Goal: Transaction & Acquisition: Book appointment/travel/reservation

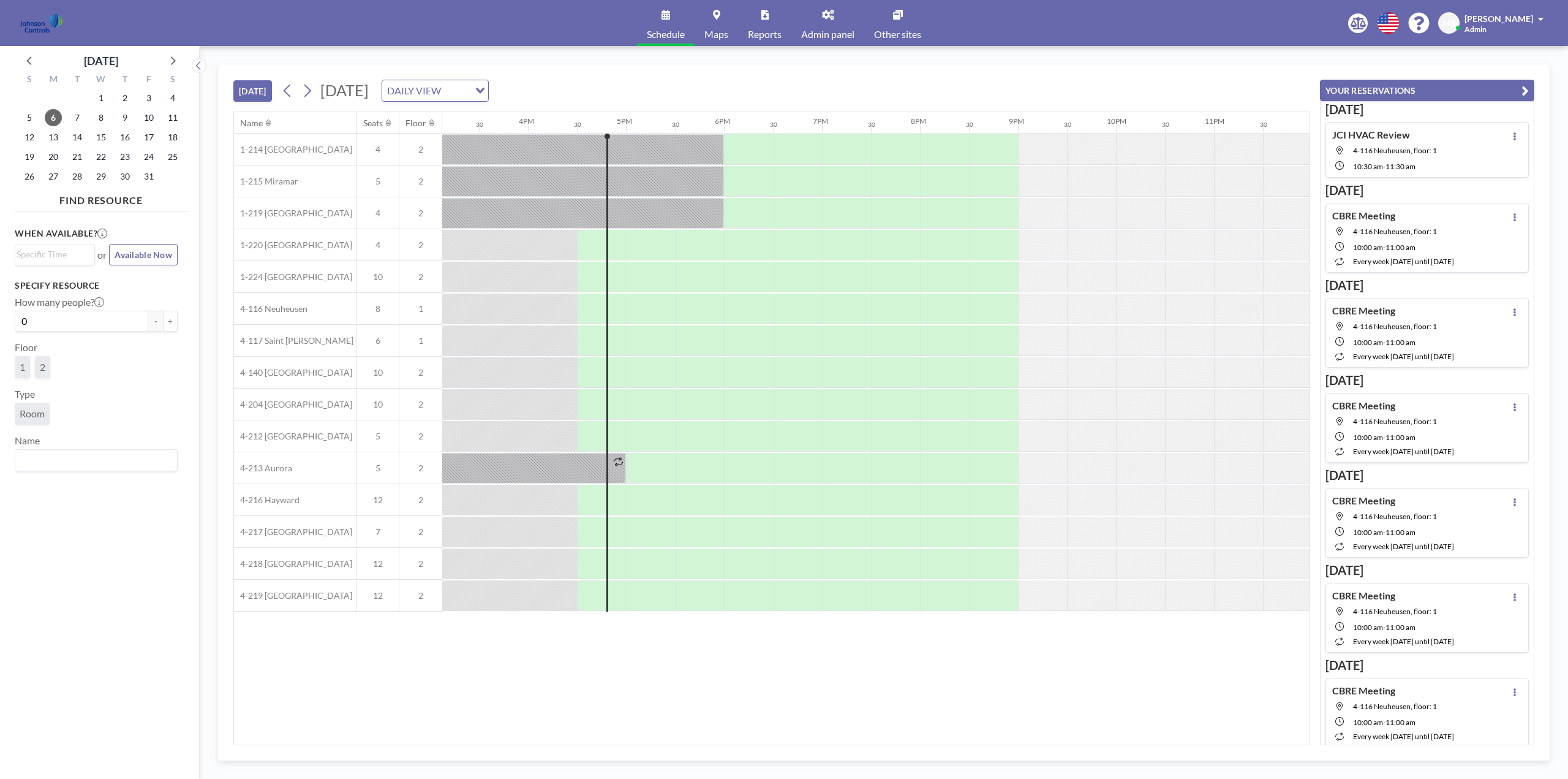
scroll to position [0, 1486]
click at [898, 31] on span "Other sites" at bounding box center [898, 34] width 47 height 10
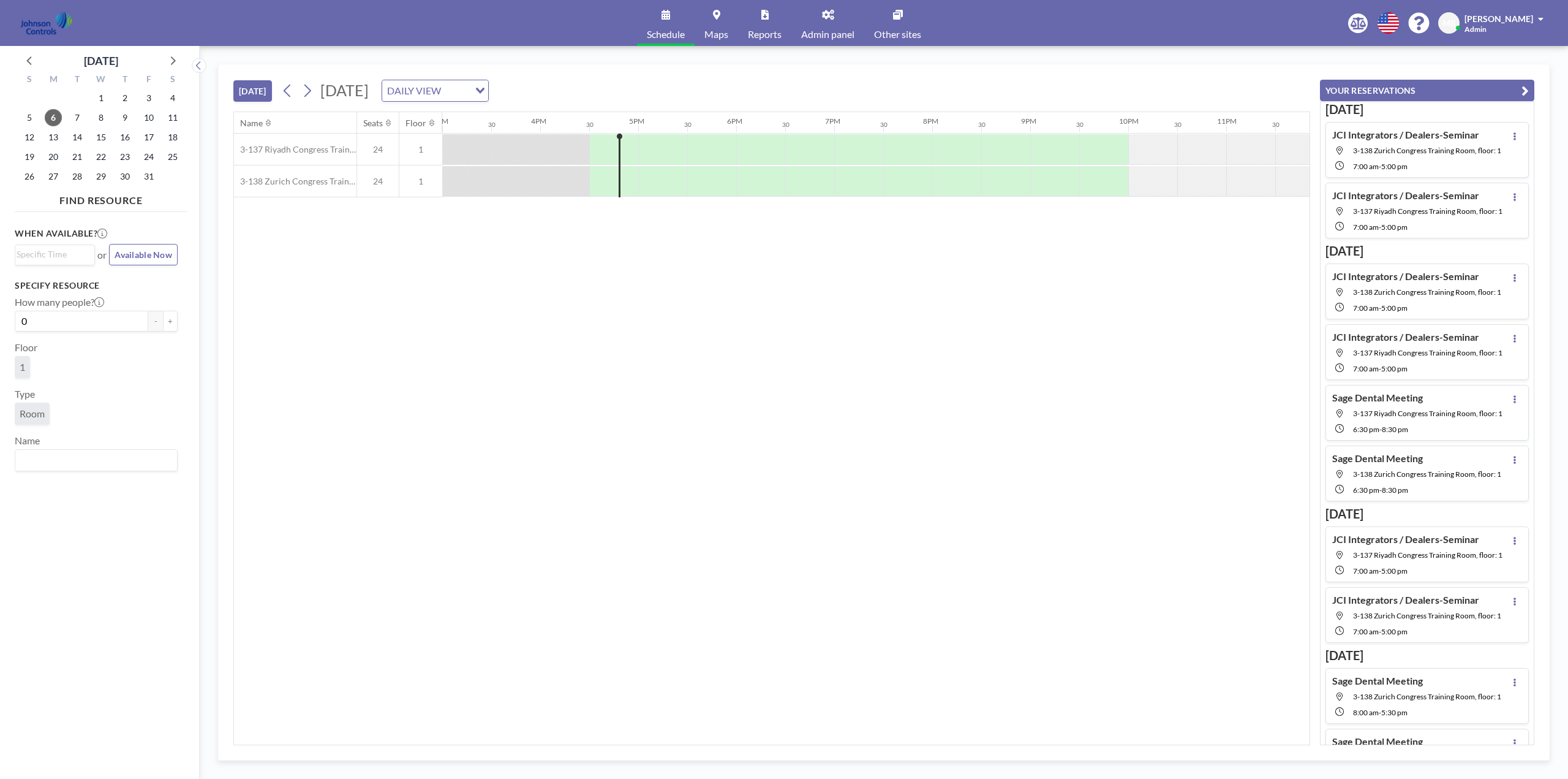
scroll to position [0, 1486]
click at [316, 91] on button at bounding box center [307, 90] width 20 height 20
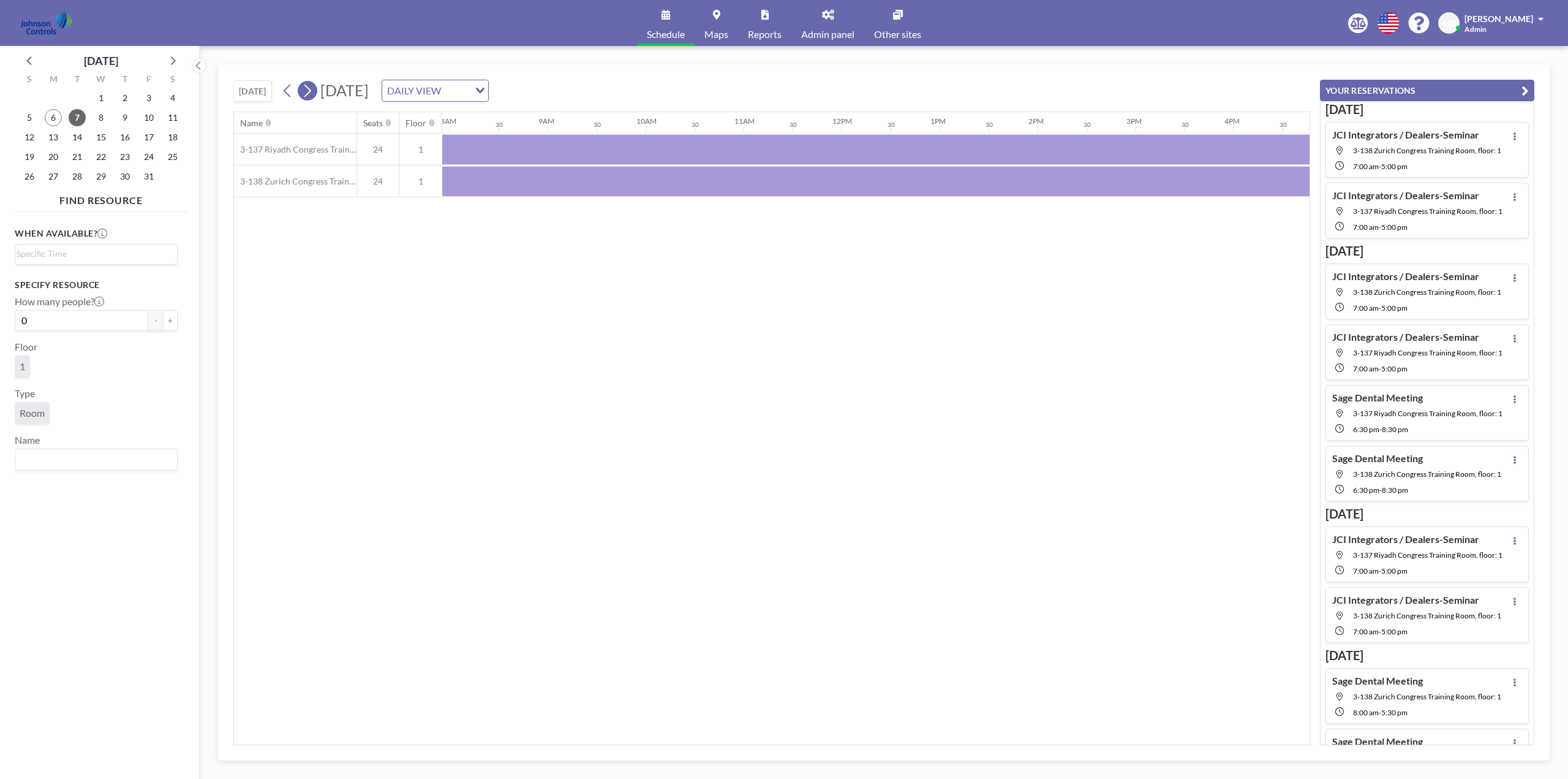
scroll to position [0, 784]
click at [103, 118] on span "8" at bounding box center [101, 118] width 17 height 17
click at [125, 115] on span "9" at bounding box center [125, 118] width 17 height 17
click at [154, 112] on span "10" at bounding box center [149, 118] width 17 height 17
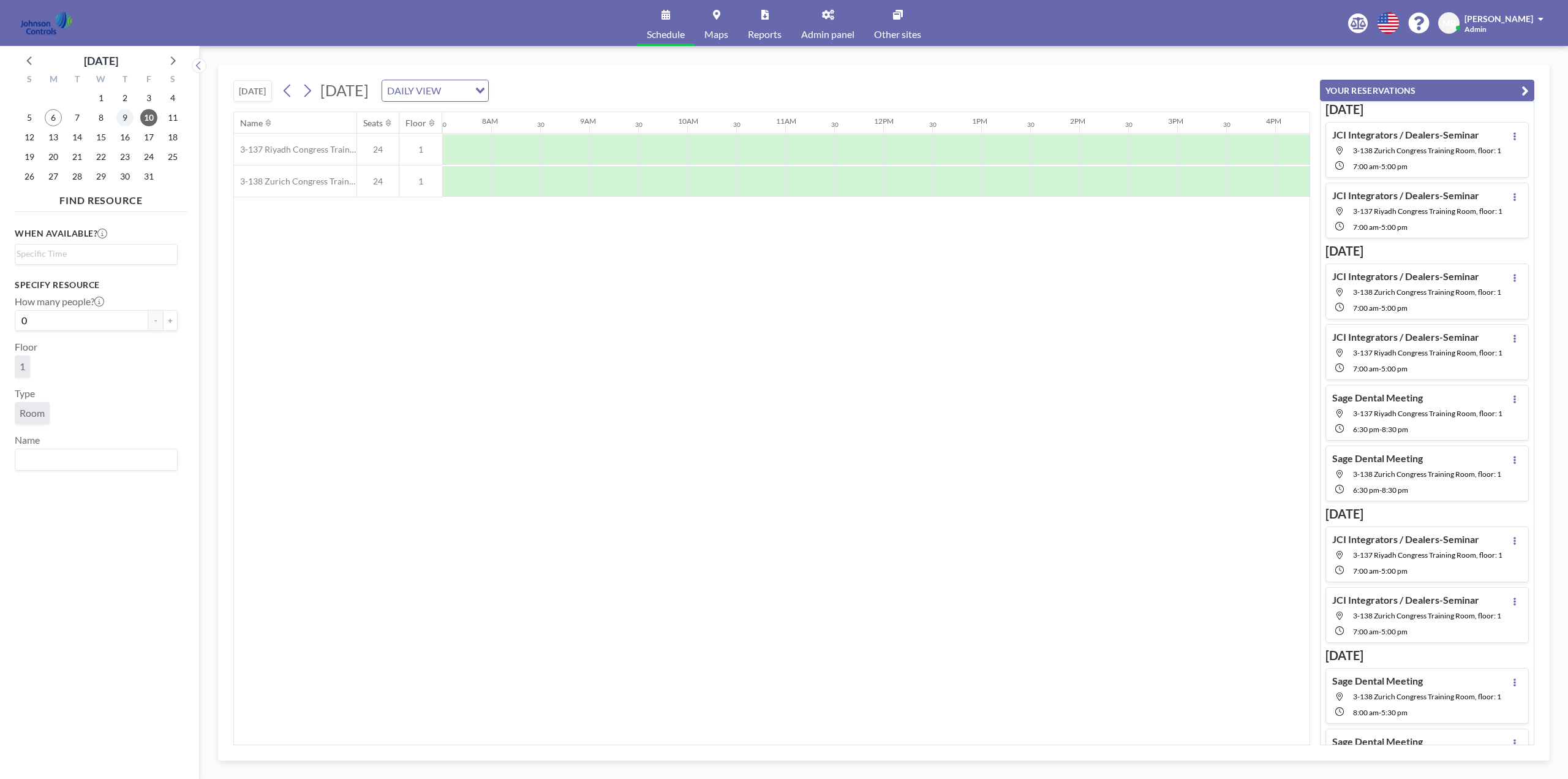
click at [133, 117] on div "9" at bounding box center [125, 118] width 23 height 20
click at [128, 117] on span "9" at bounding box center [125, 118] width 17 height 17
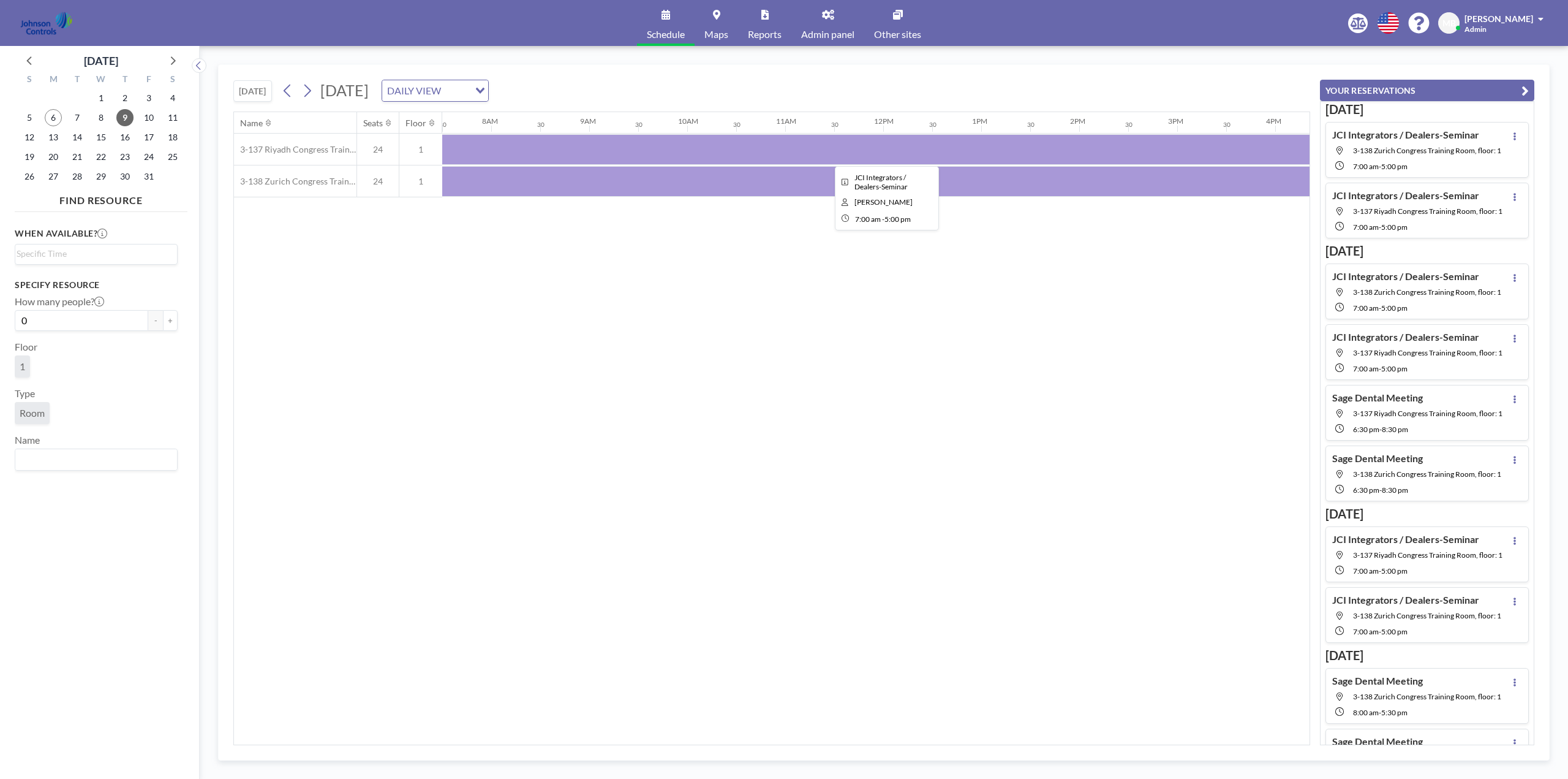
click at [630, 149] on div at bounding box center [883, 149] width 980 height 31
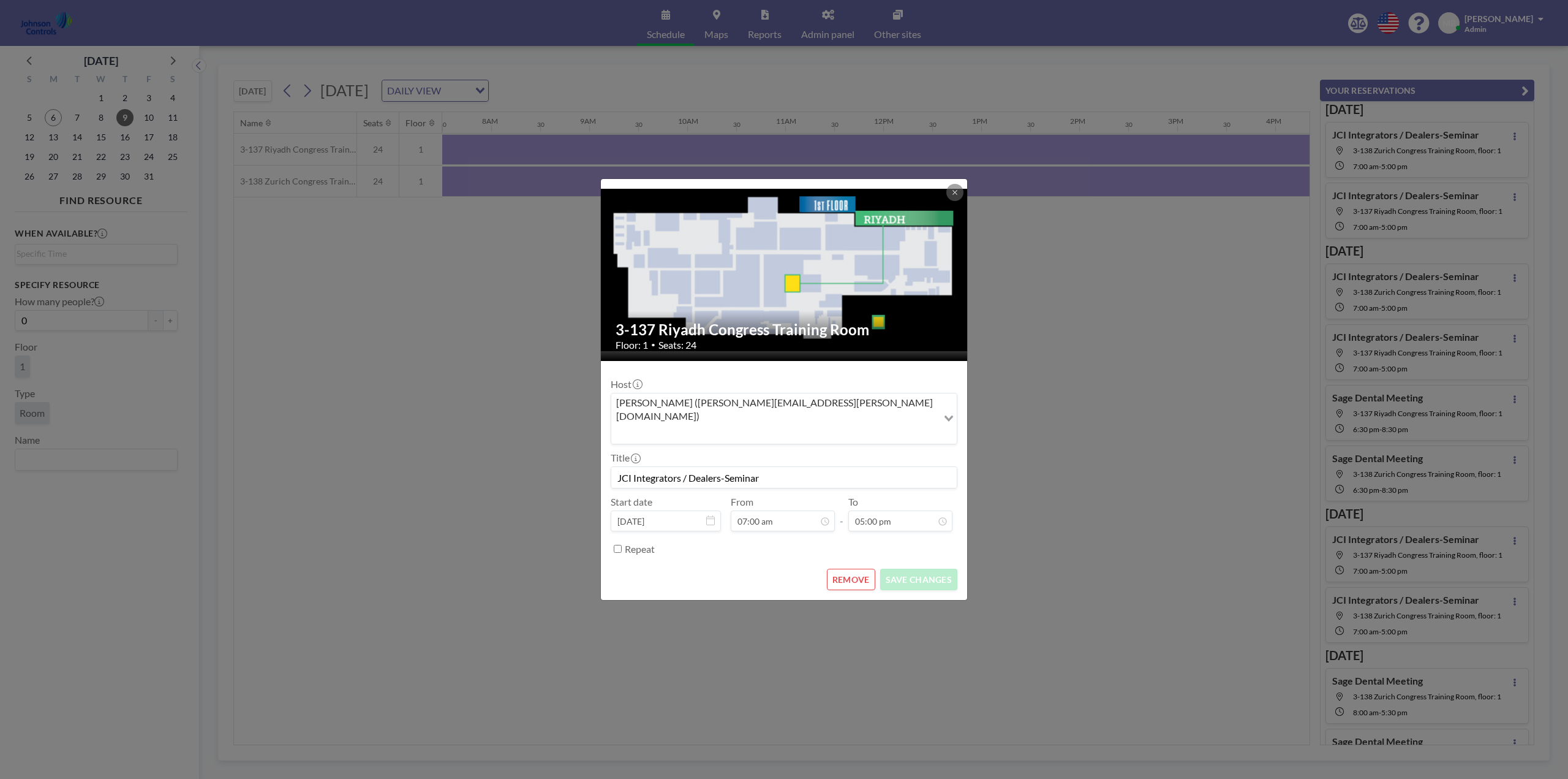
drag, startPoint x: 782, startPoint y: 464, endPoint x: 573, endPoint y: 462, distance: 209.0
click at [573, 462] on div "3-137 Riyadh Congress Training Room Floor: 1 • Seats: 24 Host Mark Barton (mark…" at bounding box center [784, 390] width 1568 height 779
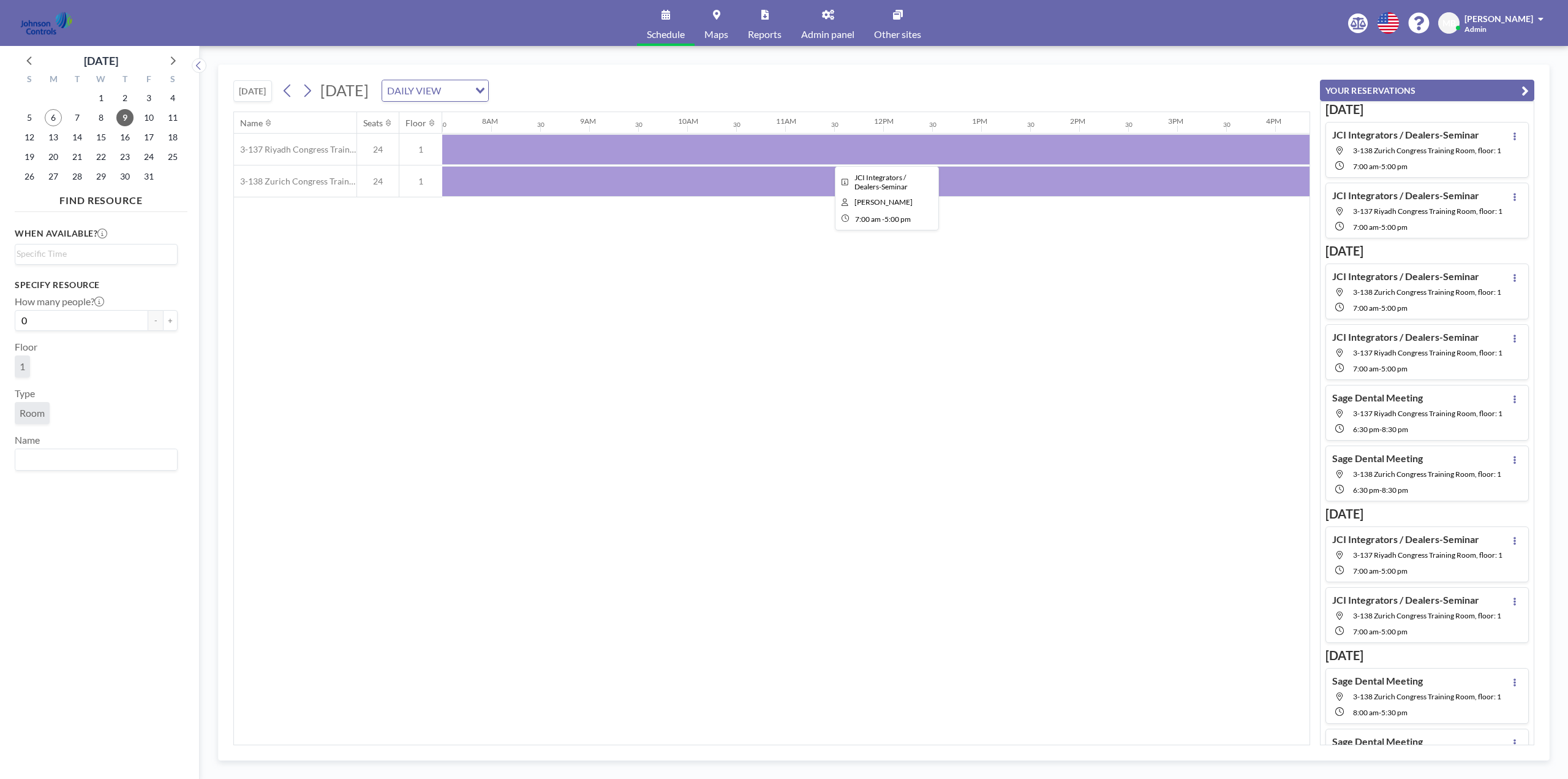
click at [646, 158] on div at bounding box center [883, 149] width 980 height 31
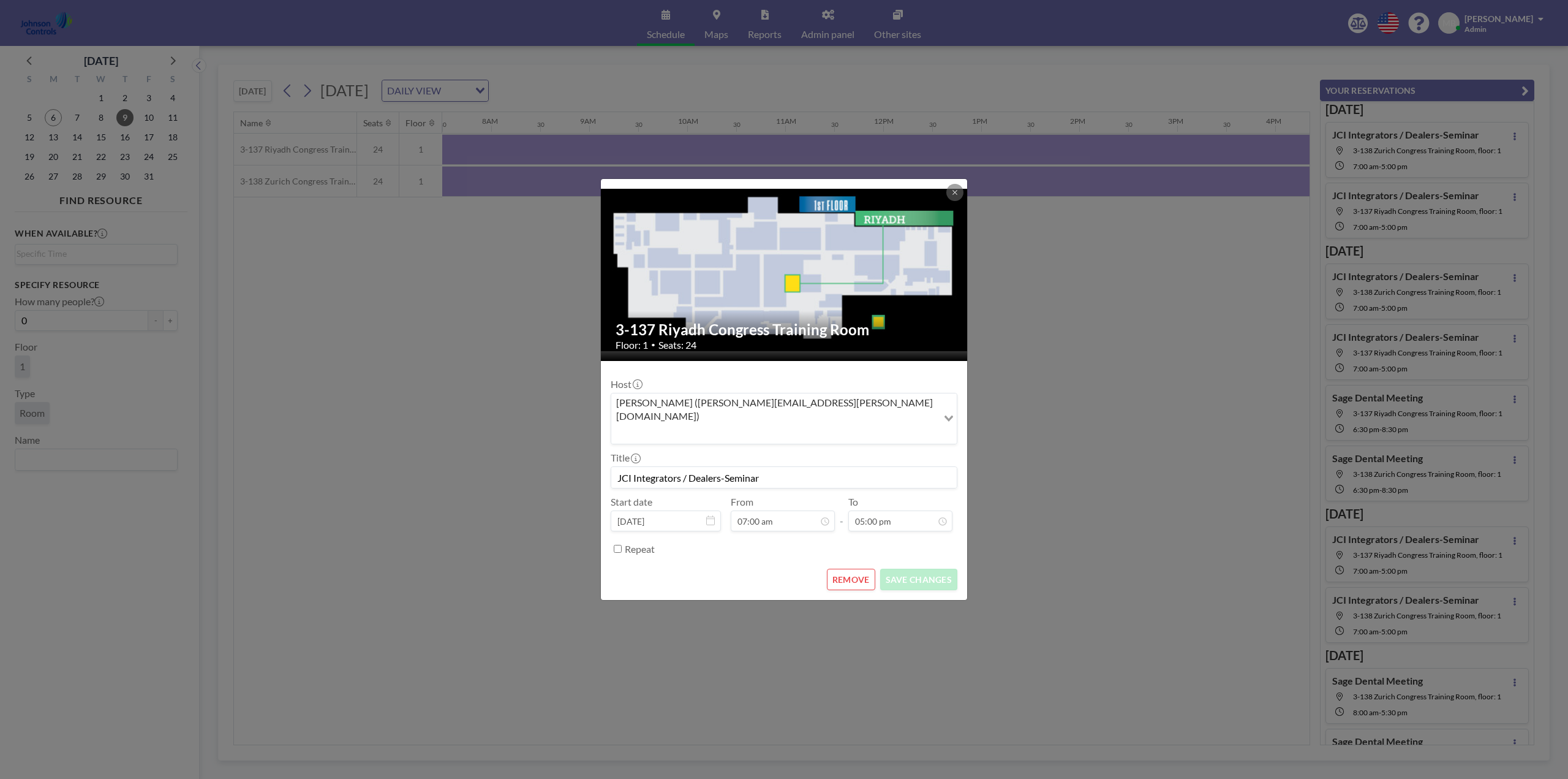
drag, startPoint x: 768, startPoint y: 462, endPoint x: 614, endPoint y: 465, distance: 154.0
click at [614, 467] on input "JCI Integrators / Dealers-Seminar" at bounding box center [783, 477] width 345 height 21
click at [471, 333] on div "3-137 Riyadh Congress Training Room Floor: 1 • Seats: 24 Host Mark Barton (mark…" at bounding box center [784, 390] width 1568 height 779
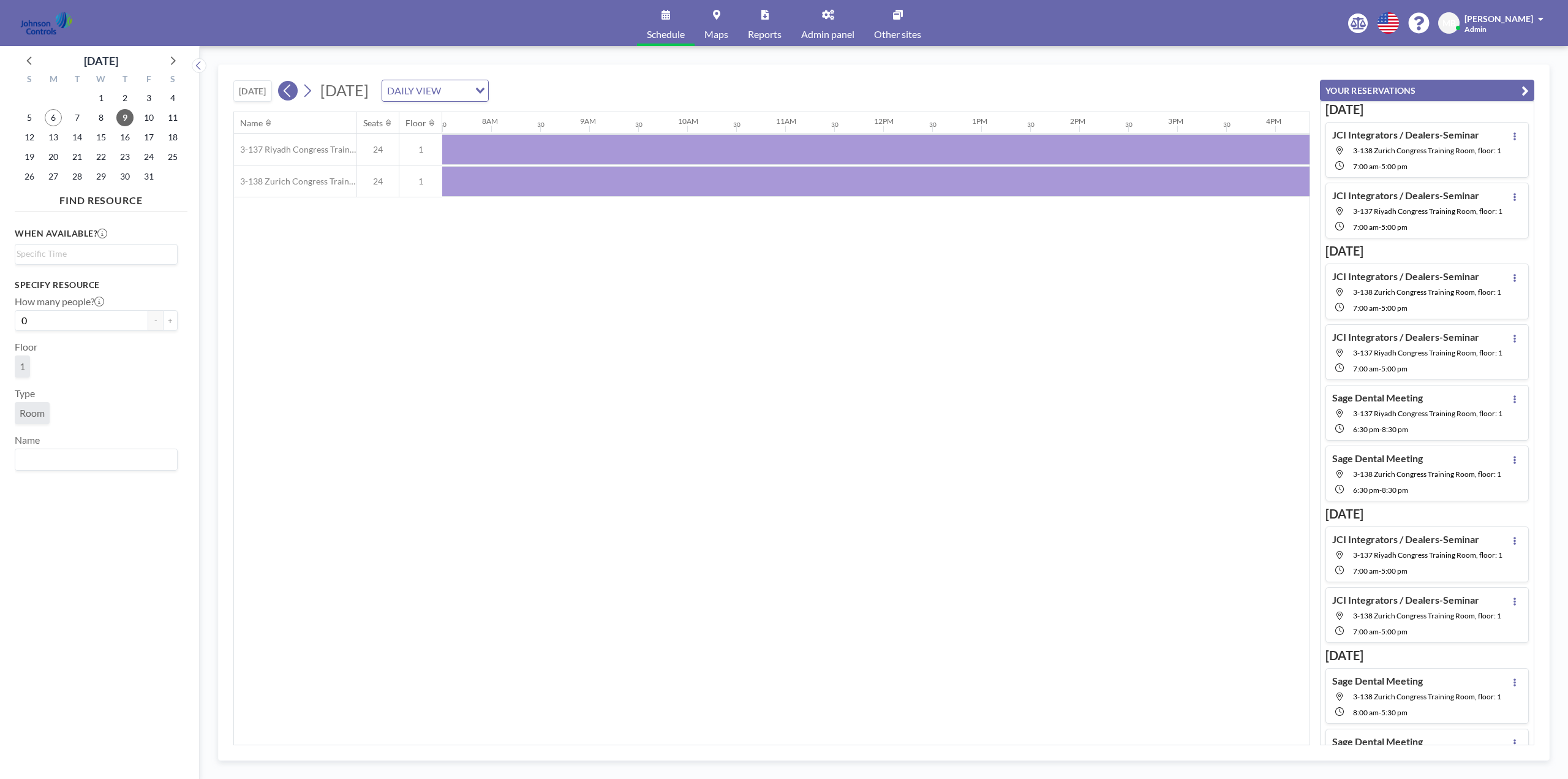
click at [288, 86] on icon at bounding box center [287, 90] width 12 height 18
click at [594, 148] on div at bounding box center [883, 149] width 980 height 31
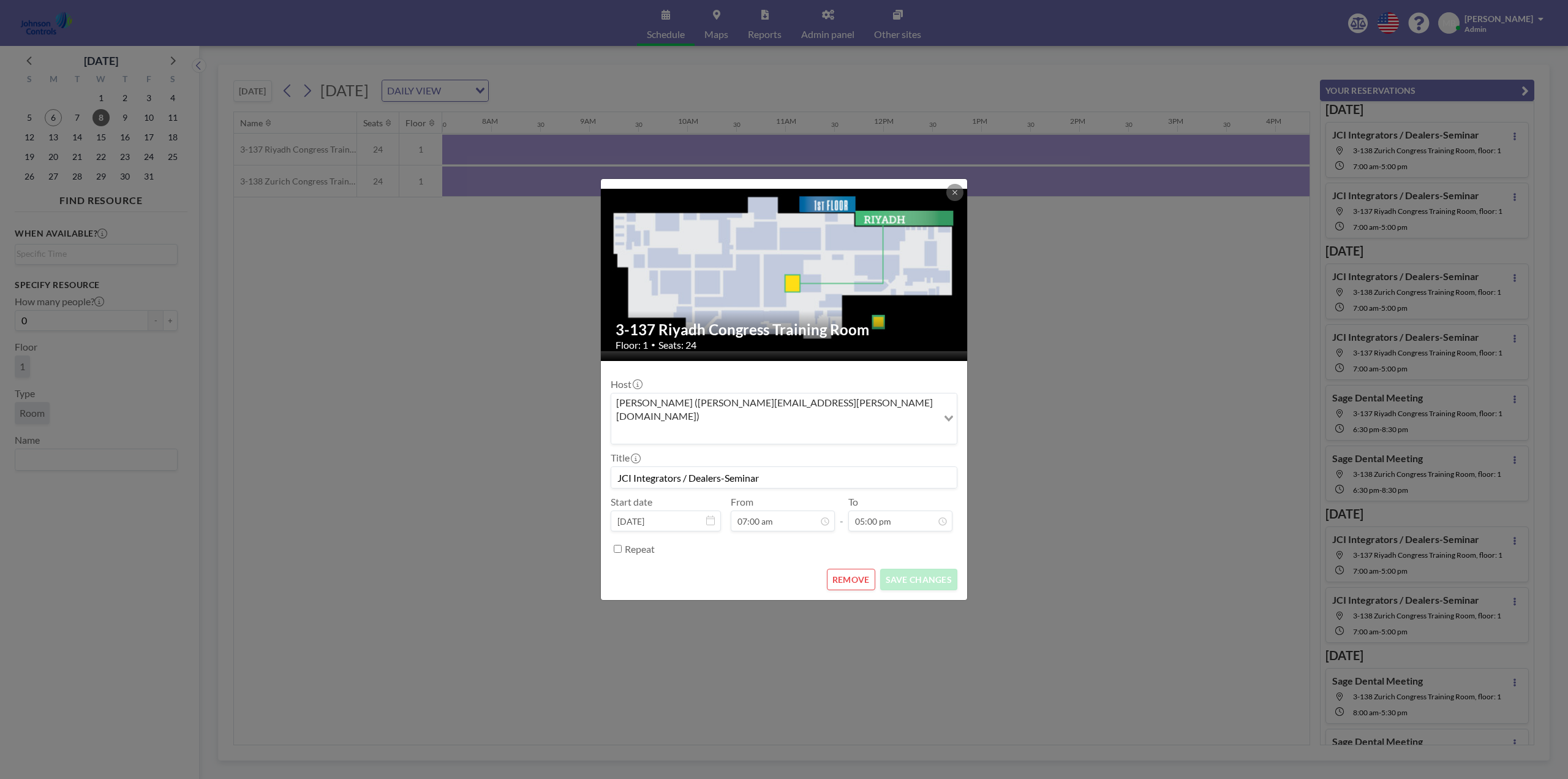
scroll to position [741, 0]
click at [852, 569] on button "REMOVE" at bounding box center [851, 579] width 49 height 21
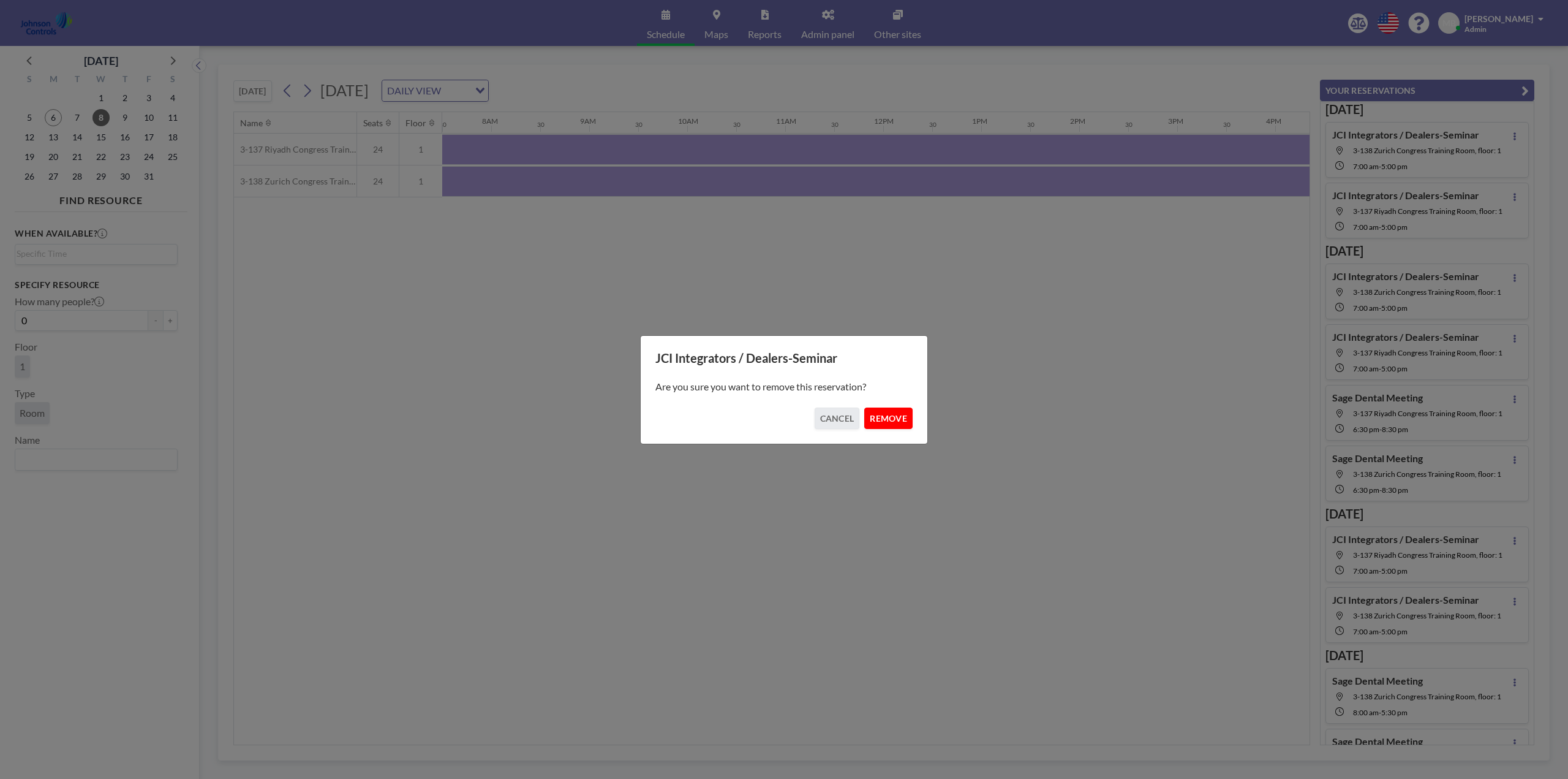
click at [894, 422] on button "REMOVE" at bounding box center [888, 418] width 49 height 21
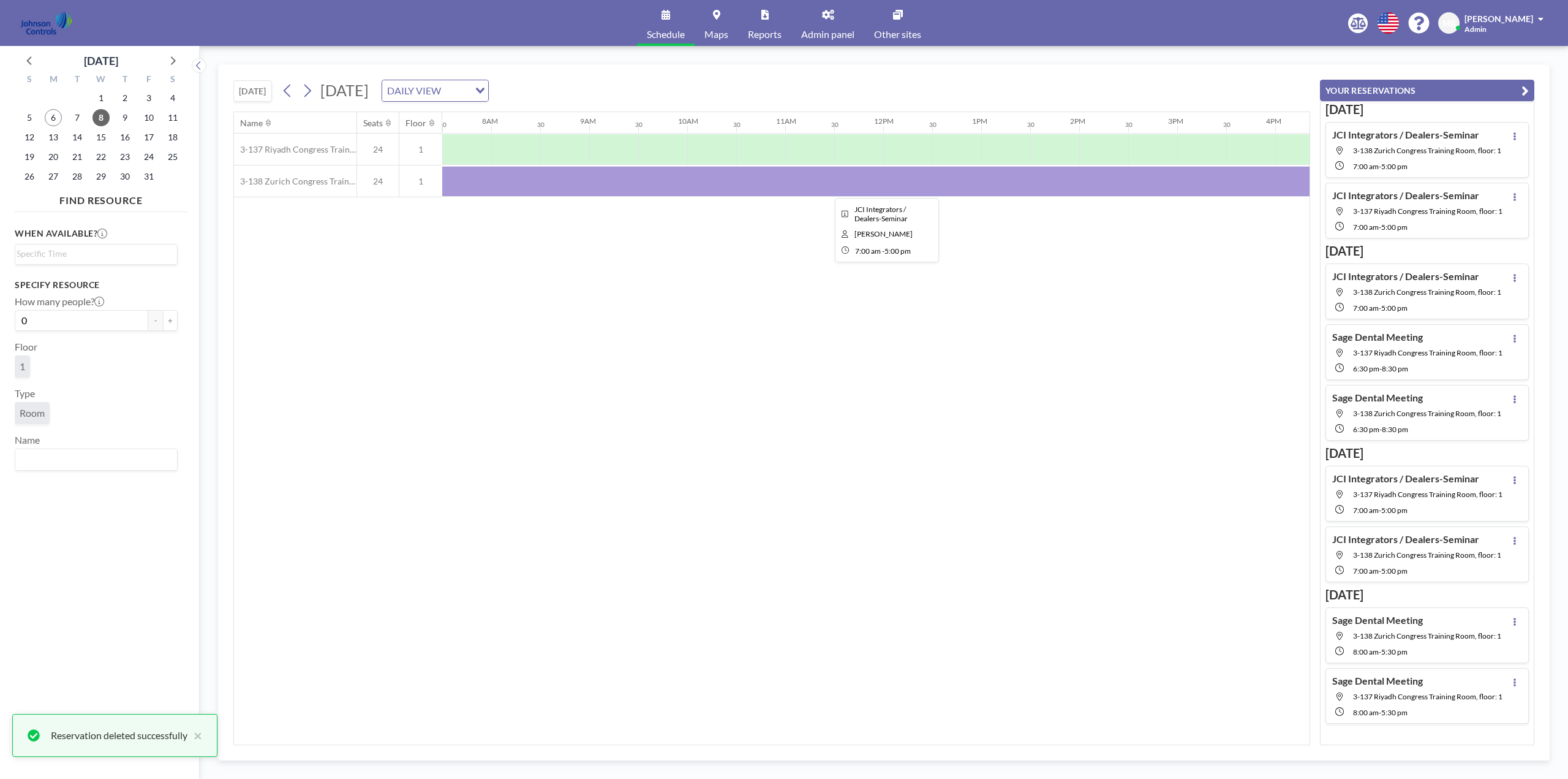
click at [620, 182] on div at bounding box center [883, 181] width 980 height 31
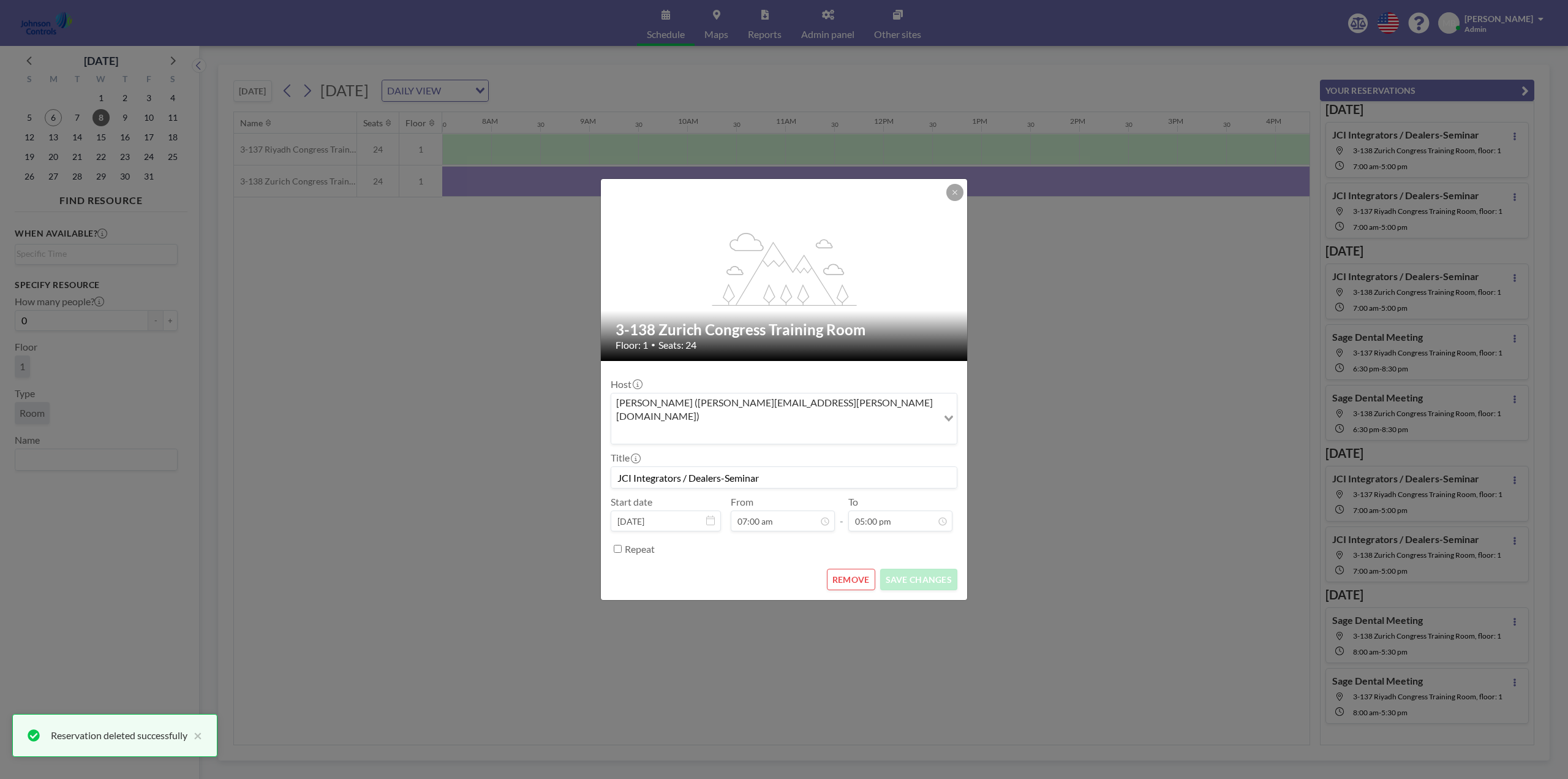
scroll to position [741, 0]
click at [850, 569] on button "REMOVE" at bounding box center [851, 579] width 49 height 21
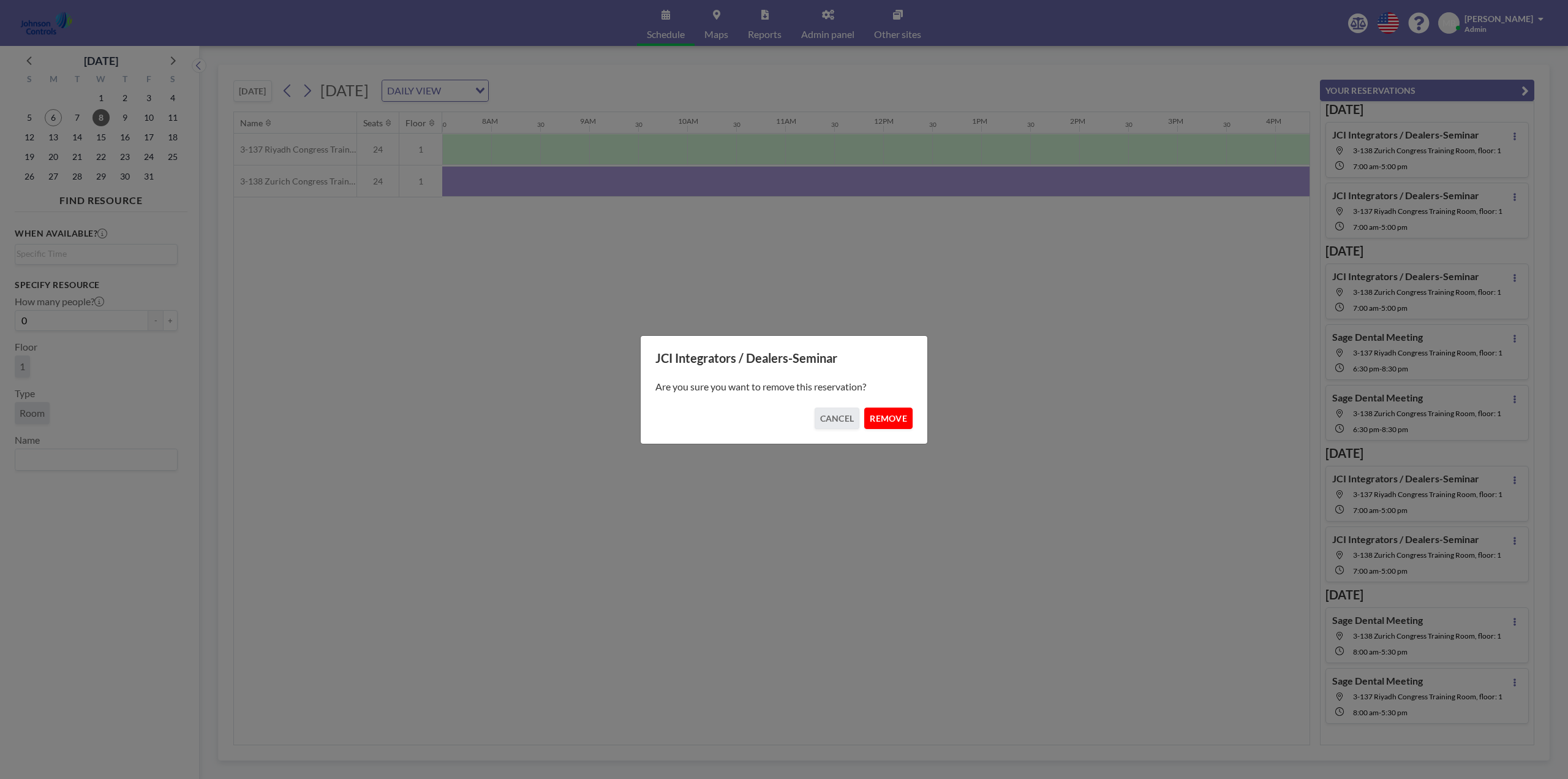
click at [894, 411] on button "REMOVE" at bounding box center [888, 418] width 49 height 21
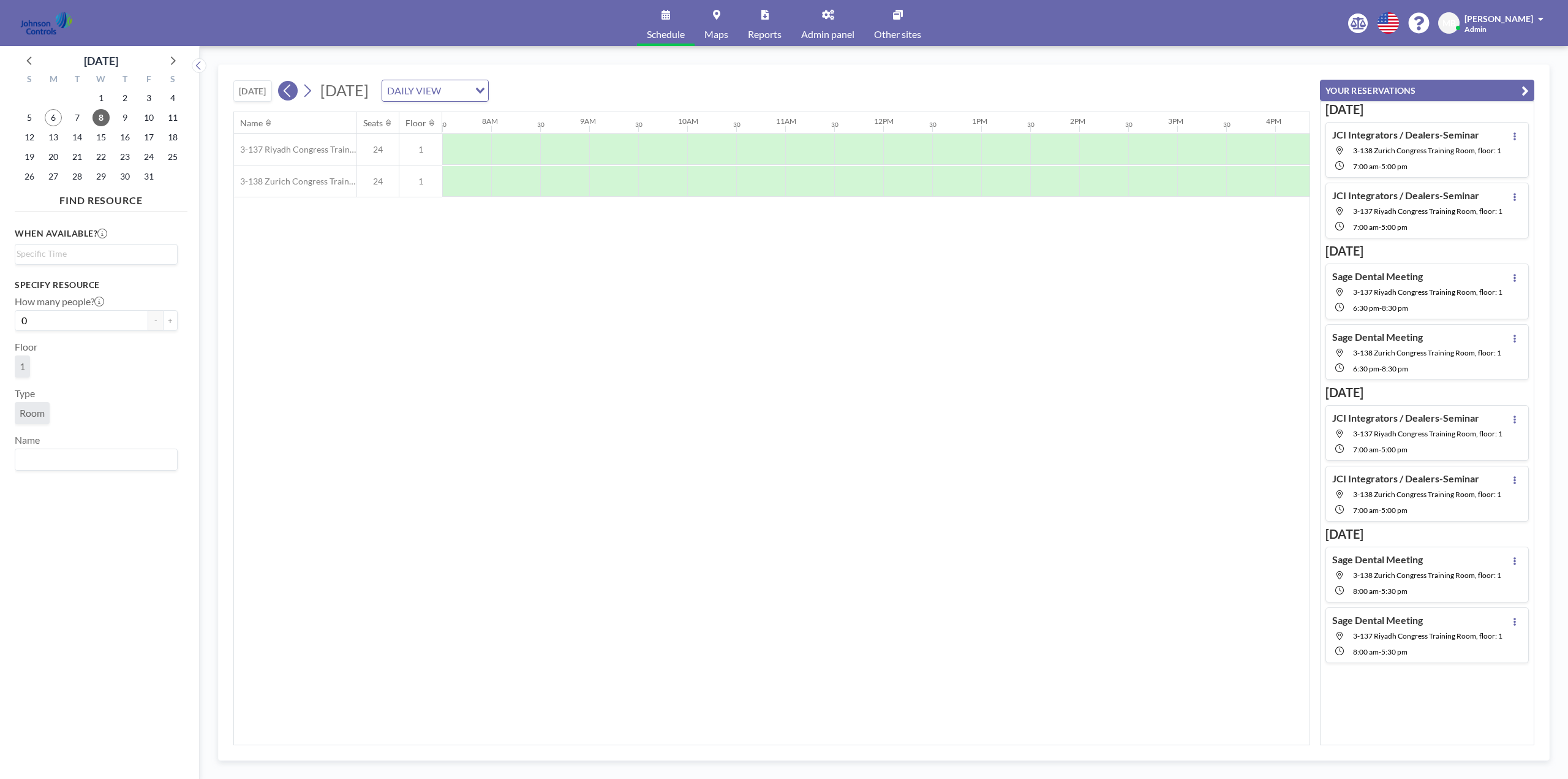
click at [294, 93] on icon at bounding box center [287, 90] width 12 height 18
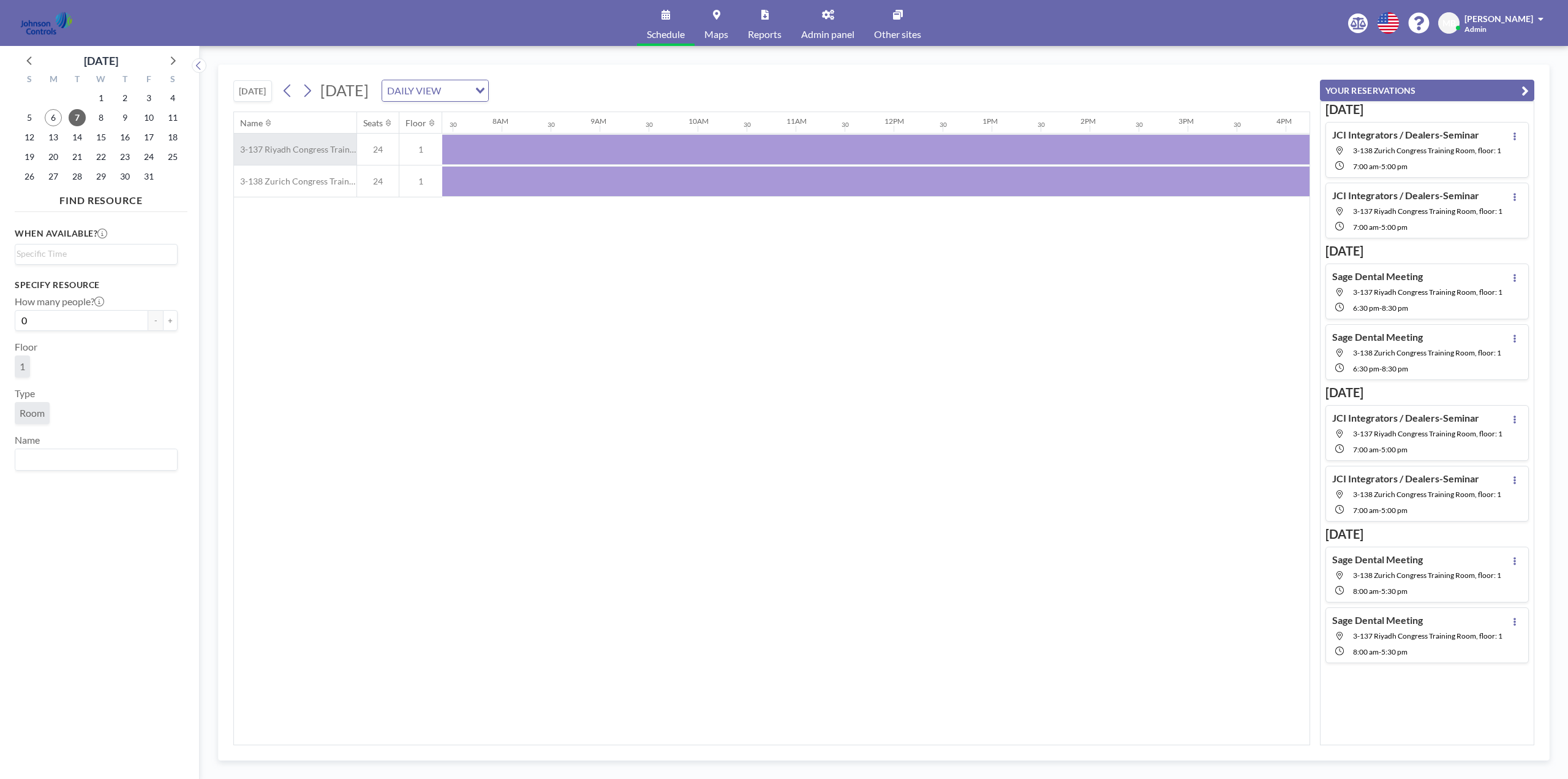
scroll to position [0, 735]
click at [554, 155] on div at bounding box center [883, 149] width 980 height 31
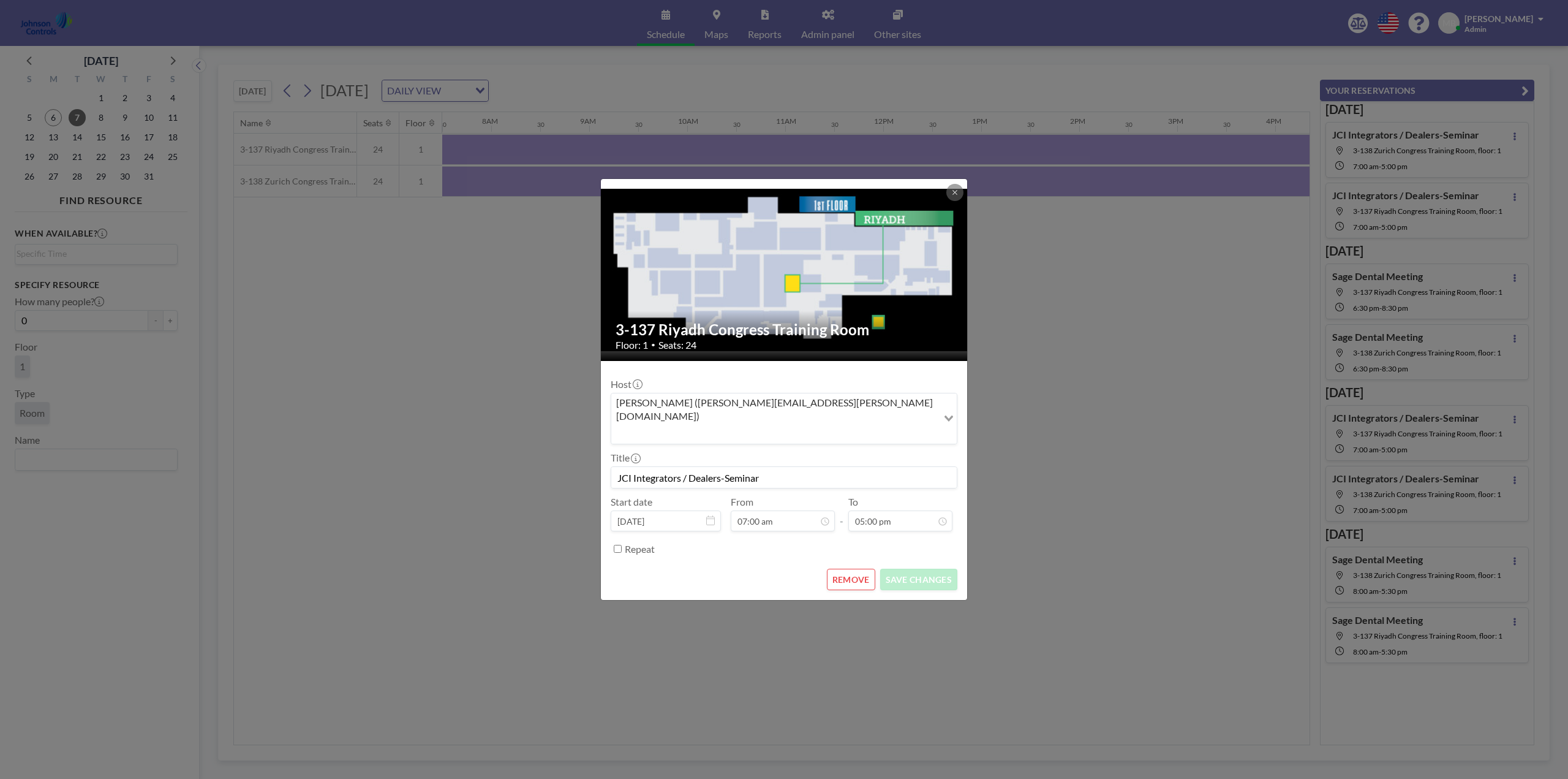
click at [853, 569] on button "REMOVE" at bounding box center [851, 579] width 49 height 21
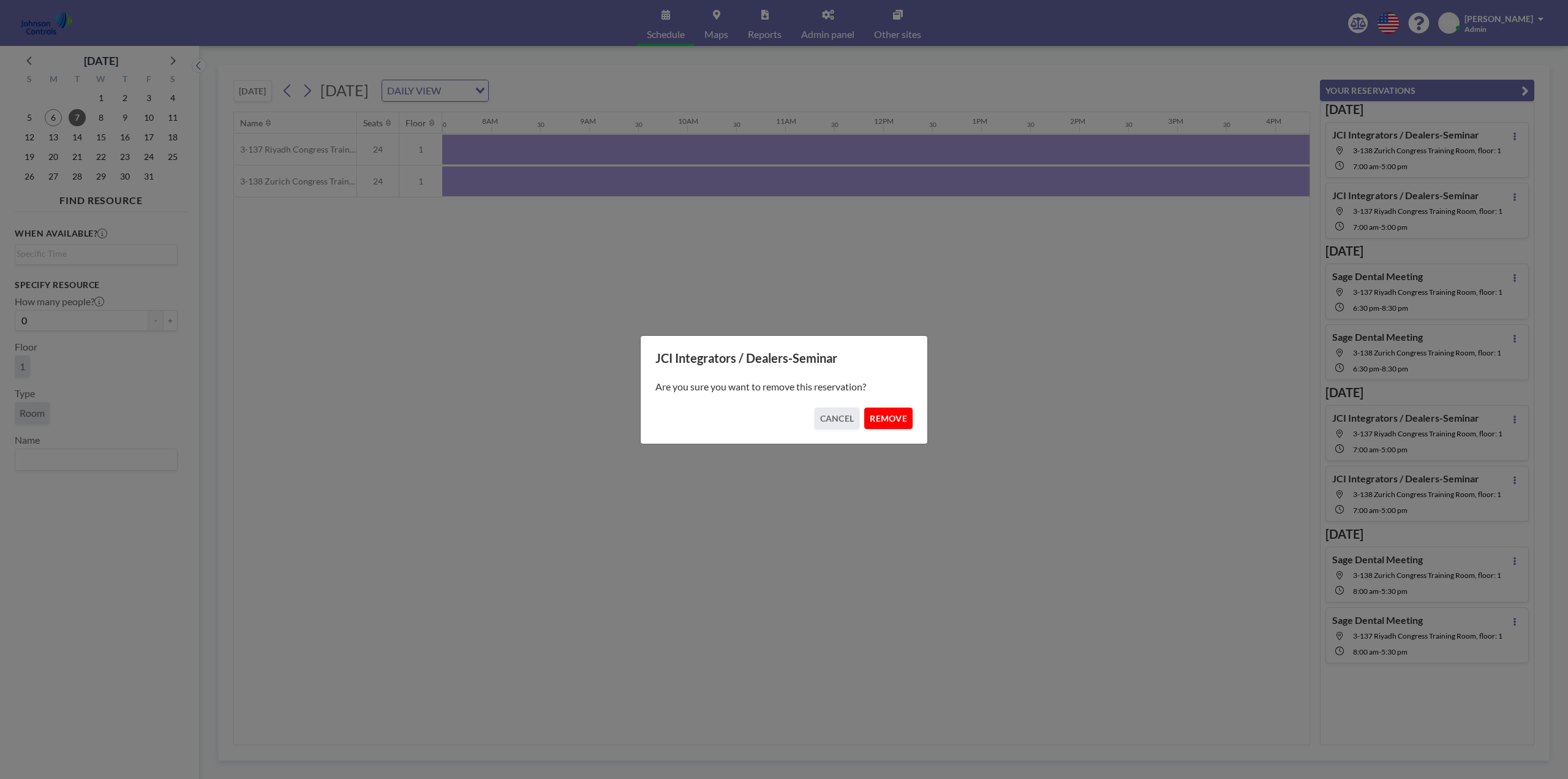
click at [887, 425] on button "REMOVE" at bounding box center [888, 418] width 49 height 21
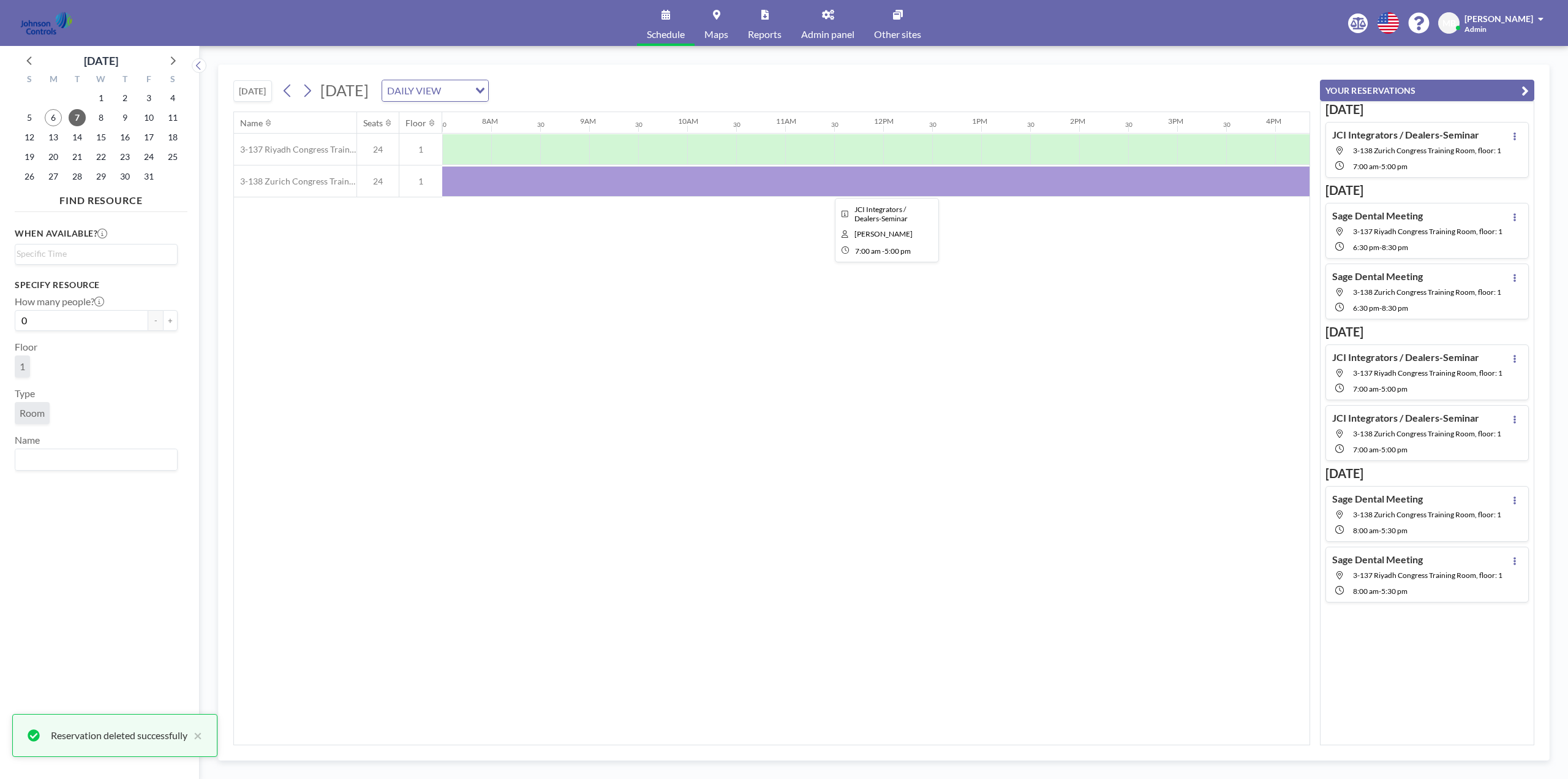
click at [643, 176] on div at bounding box center [883, 181] width 980 height 31
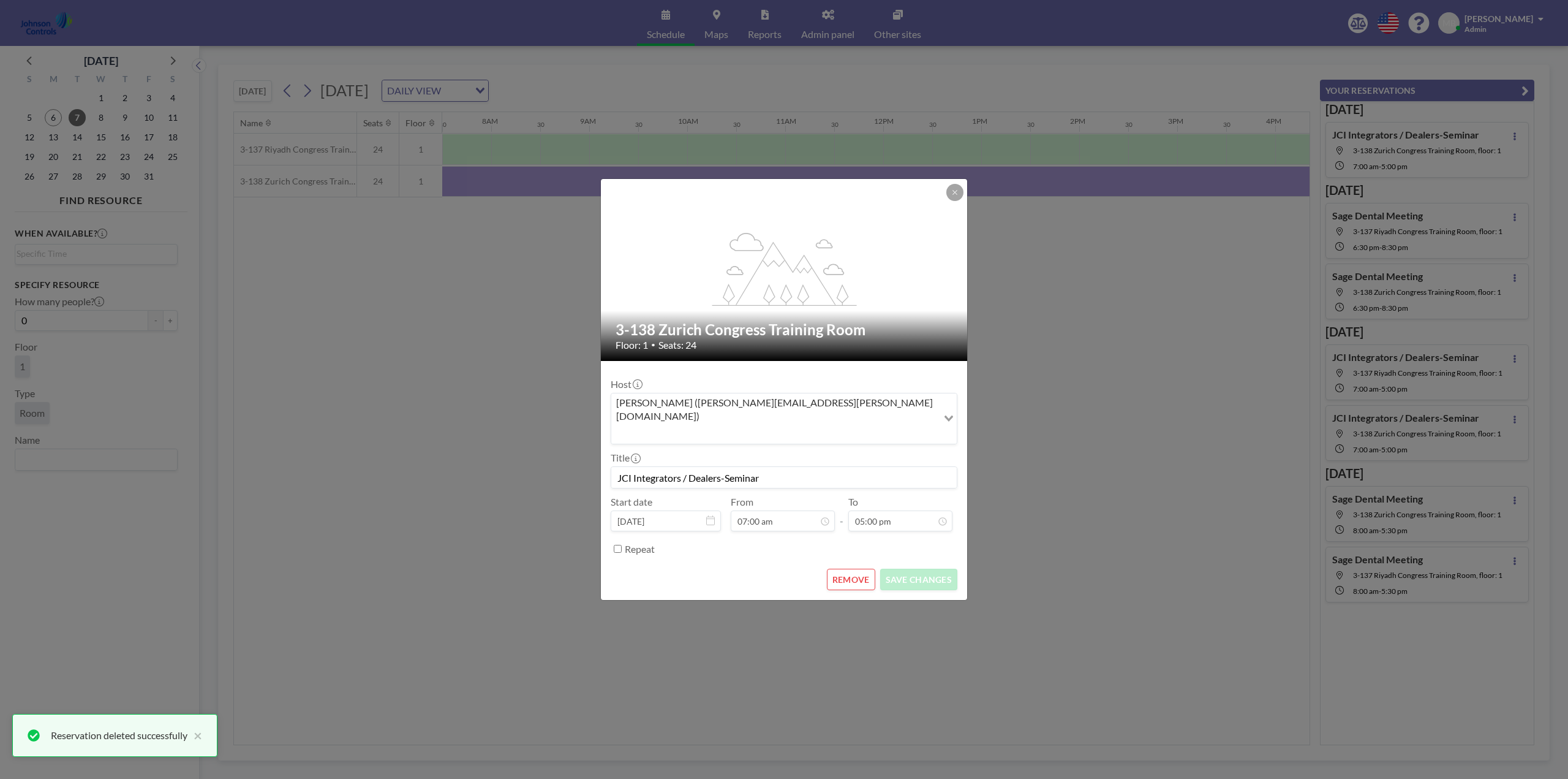
click at [849, 569] on button "REMOVE" at bounding box center [851, 579] width 49 height 21
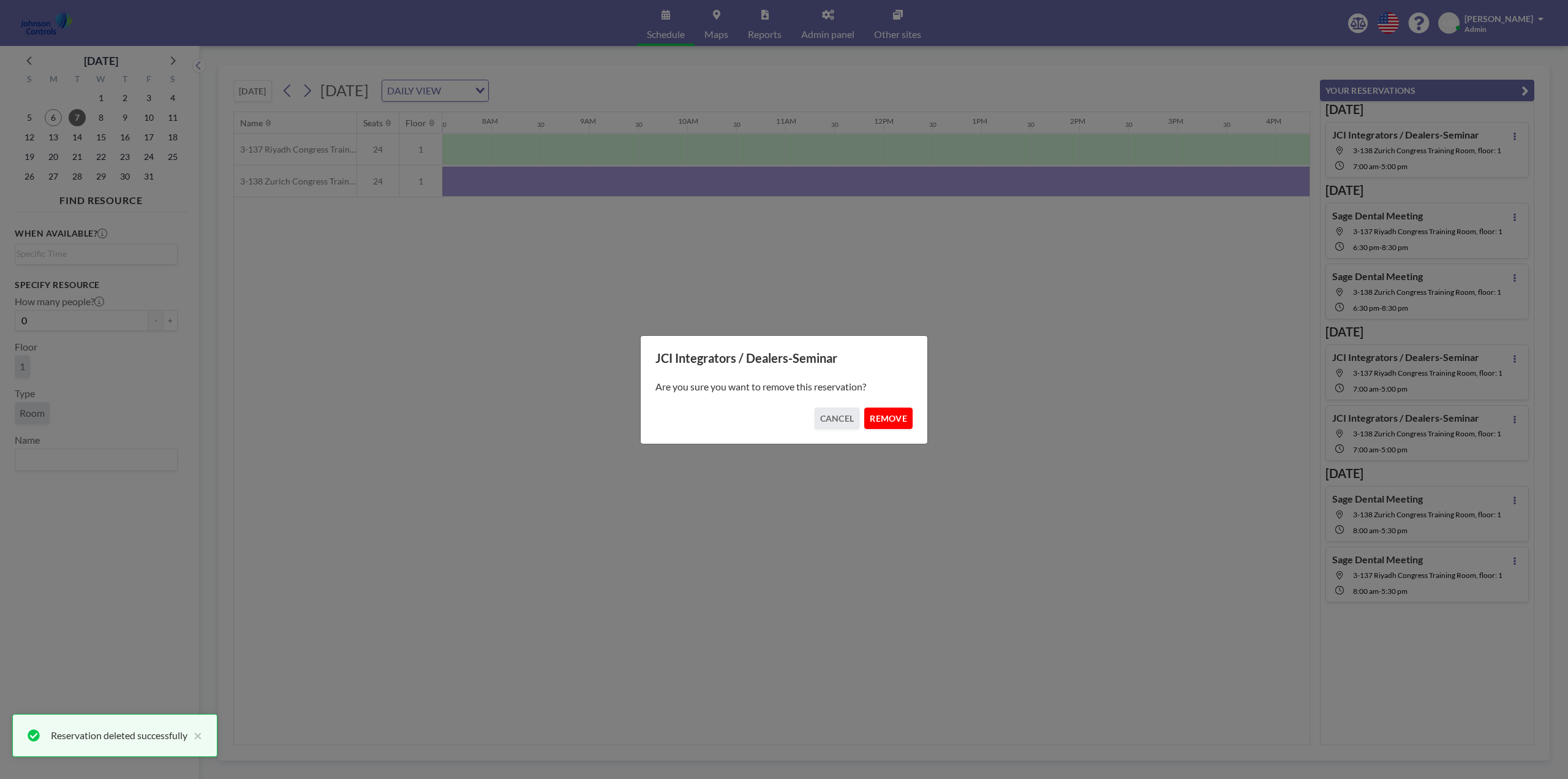
click at [884, 413] on button "REMOVE" at bounding box center [888, 418] width 49 height 21
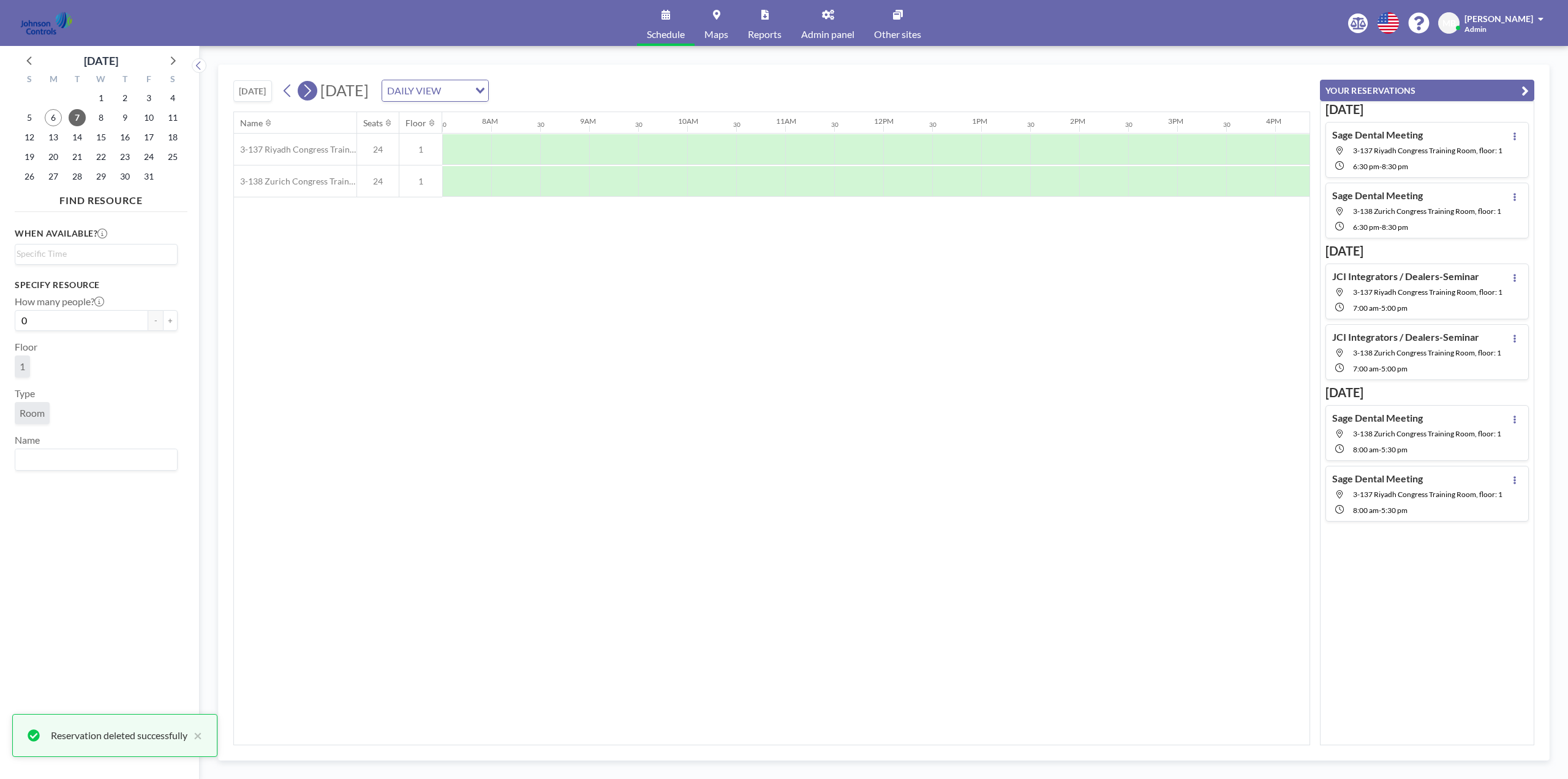
click at [310, 90] on icon at bounding box center [307, 90] width 12 height 18
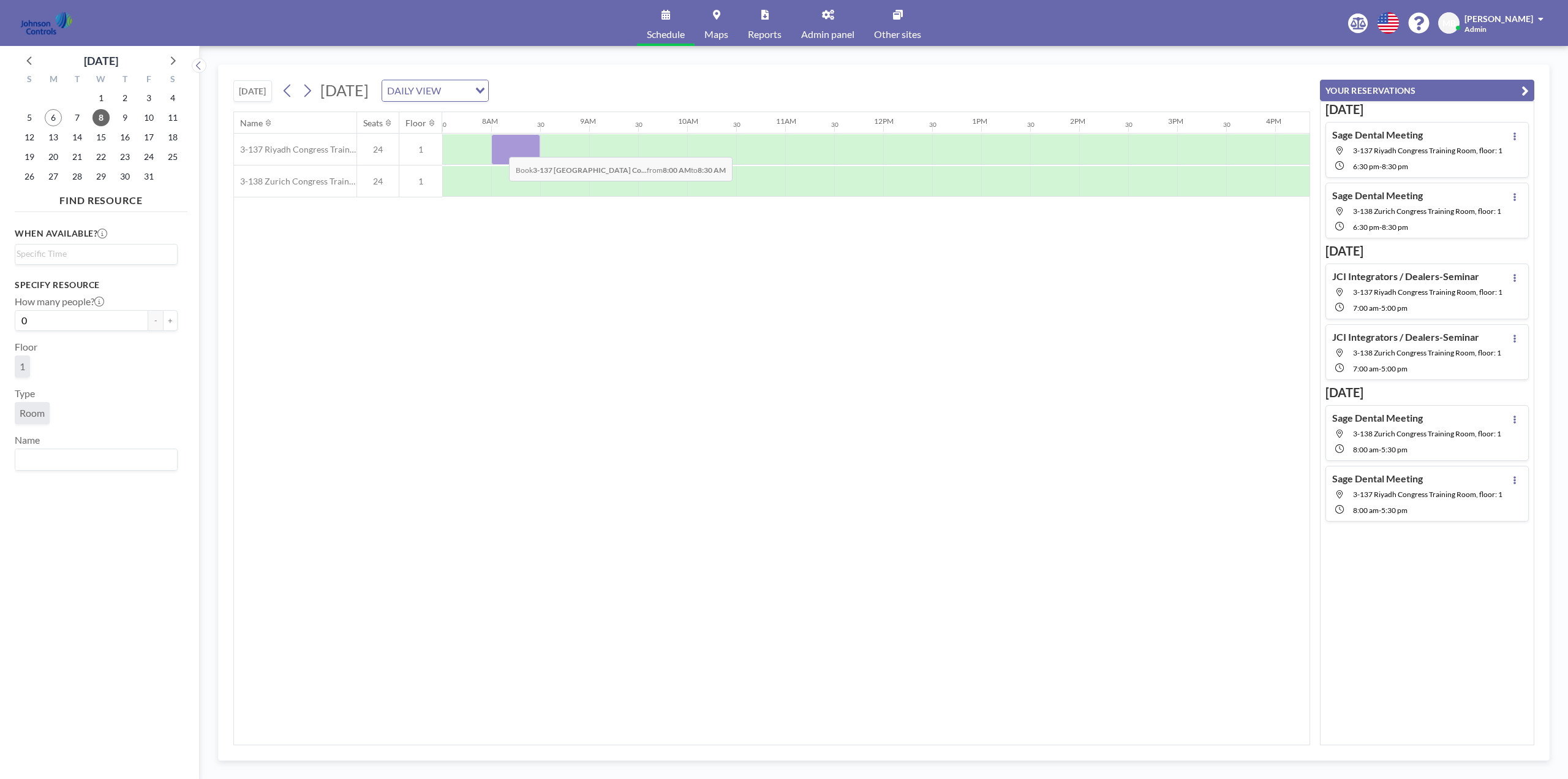
click at [499, 147] on div at bounding box center [515, 149] width 49 height 31
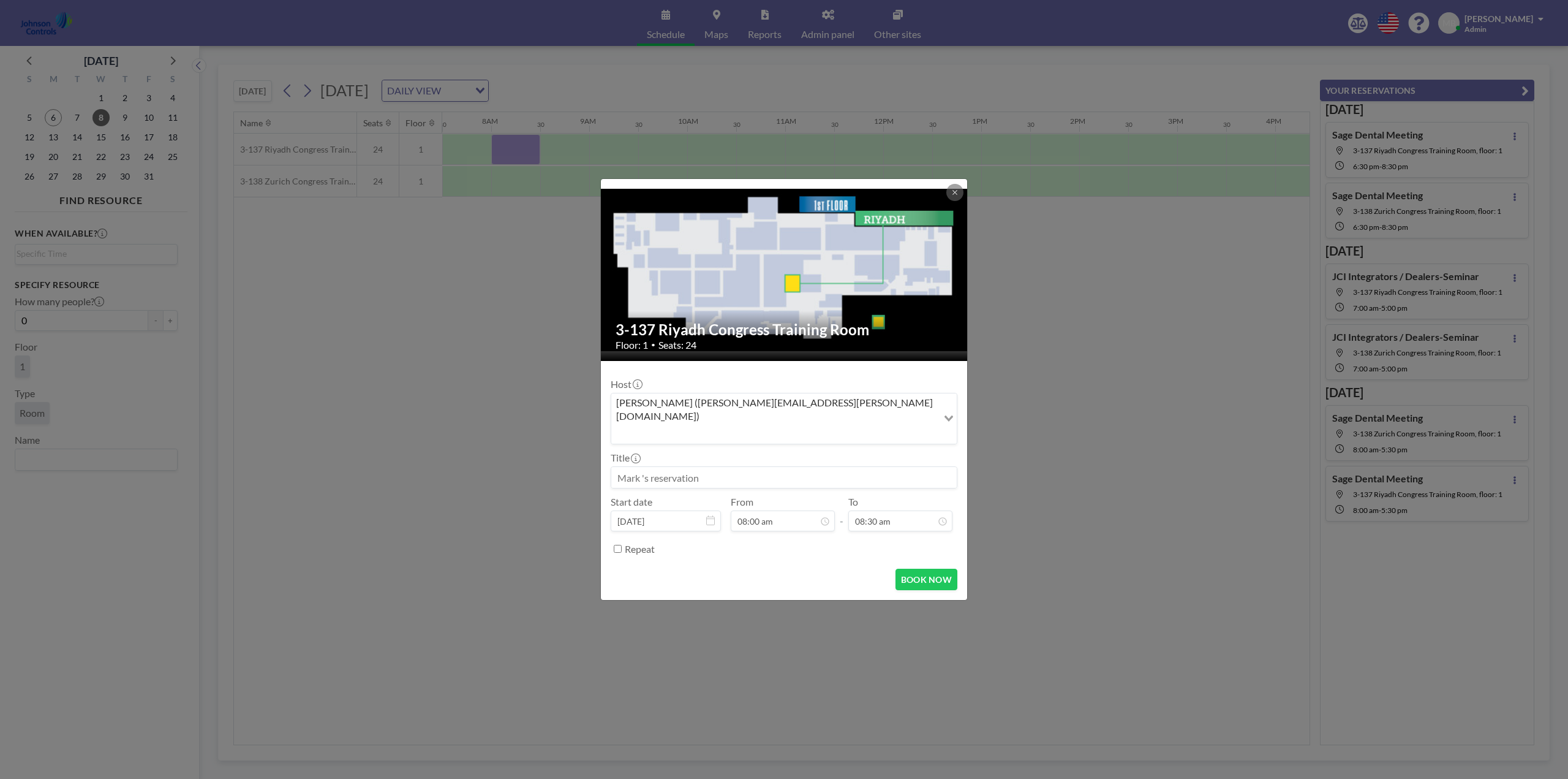
click at [684, 467] on input at bounding box center [783, 477] width 345 height 21
type input "Sensormatic Tony Donofrio"
click at [844, 397] on div "05:30 pm" at bounding box center [886, 408] width 143 height 22
type input "05:30 pm"
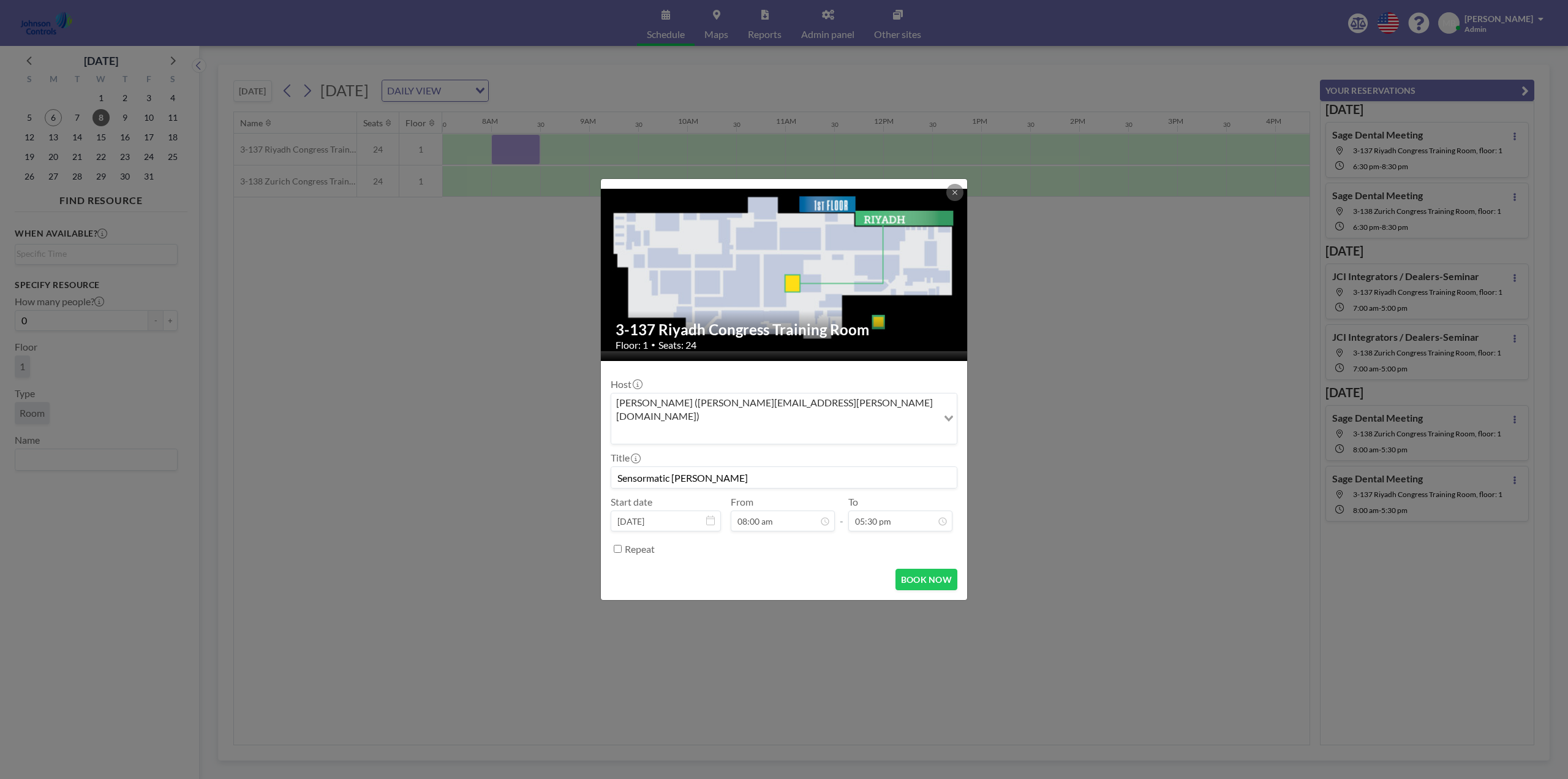
drag, startPoint x: 748, startPoint y: 458, endPoint x: 616, endPoint y: 465, distance: 132.2
click at [616, 467] on input "Sensormatic Tony Donofrio" at bounding box center [783, 477] width 345 height 21
click at [919, 569] on button "BOOK NOW" at bounding box center [926, 579] width 62 height 21
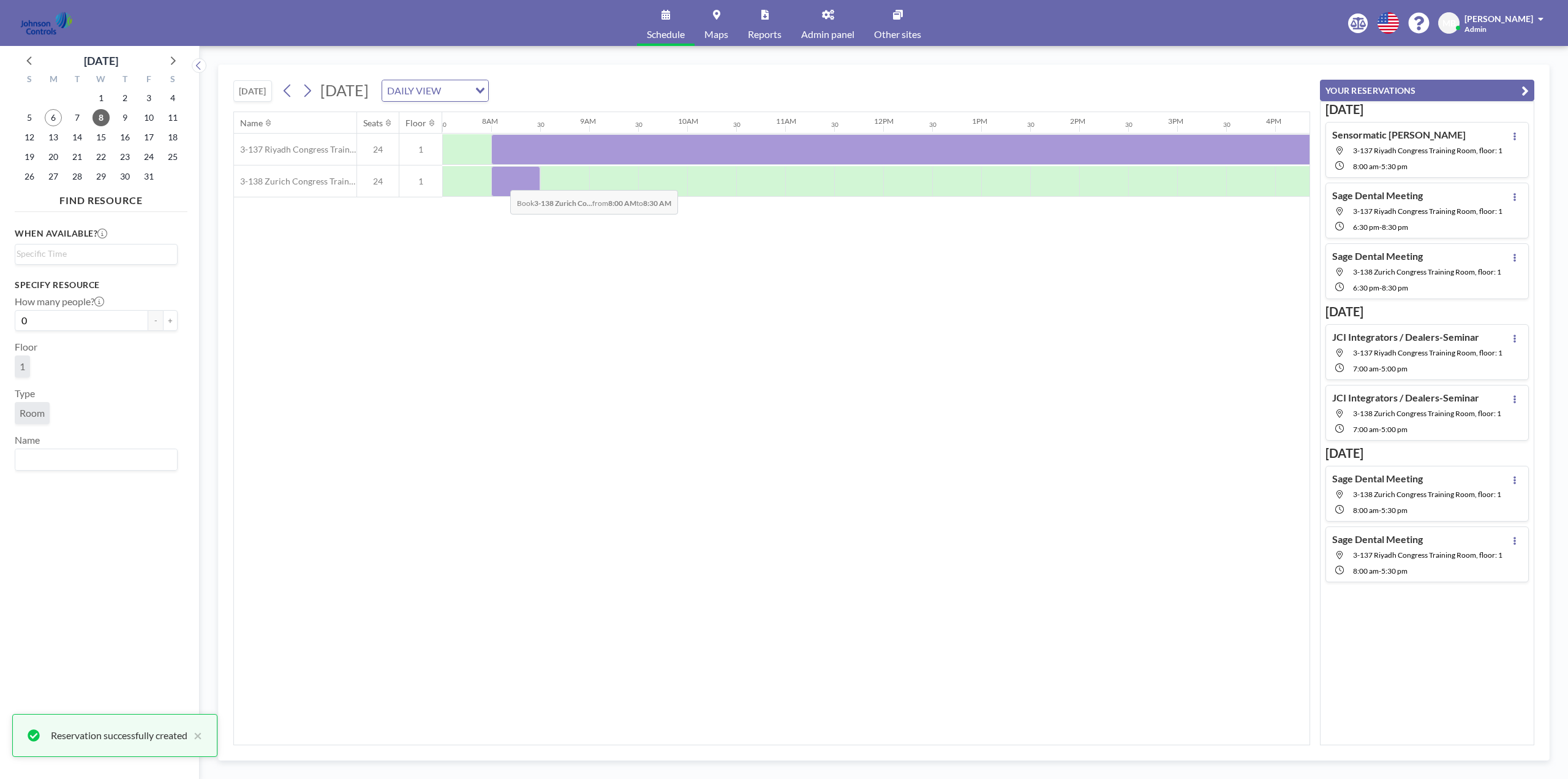
click at [500, 181] on div at bounding box center [515, 181] width 49 height 31
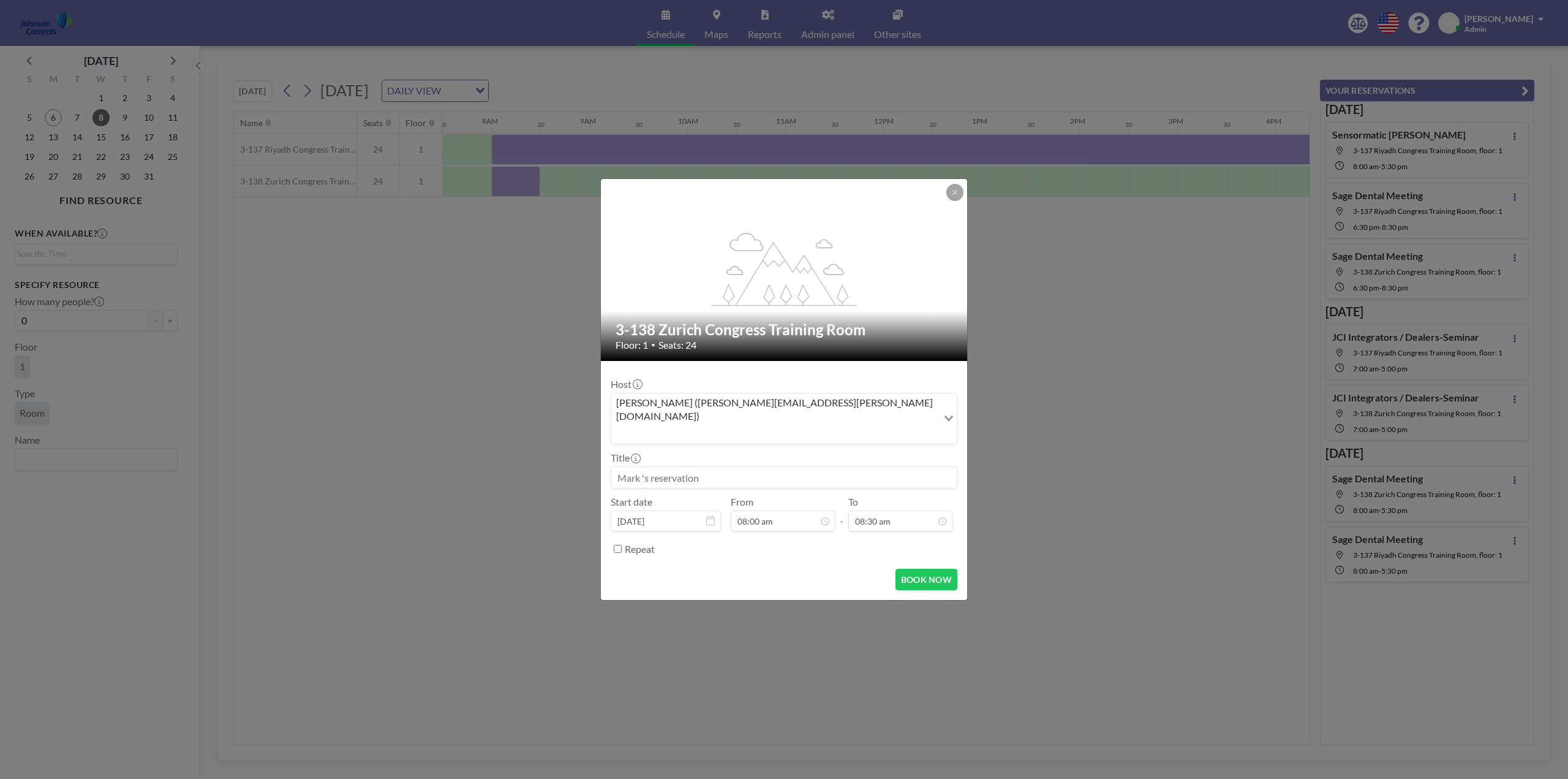
paste input "Sensormatic Tony Donofrio"
type input "Sensormatic Tony Donofrio"
click at [887, 510] on input "08:30 am" at bounding box center [900, 520] width 104 height 21
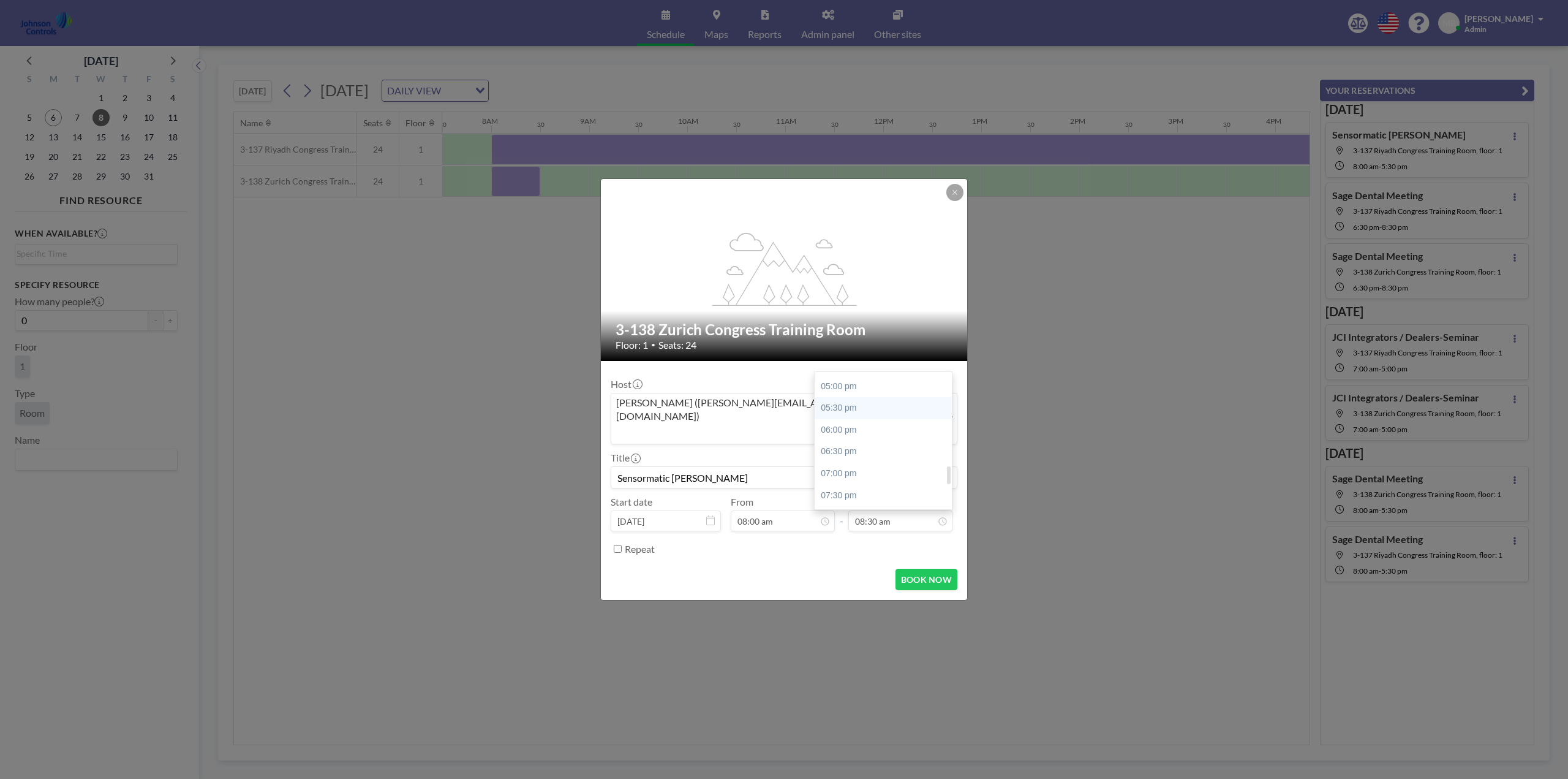
click at [844, 397] on div "05:30 pm" at bounding box center [886, 408] width 143 height 22
type input "05:30 pm"
click at [927, 569] on button "BOOK NOW" at bounding box center [926, 579] width 62 height 21
